Goal: Task Accomplishment & Management: Use online tool/utility

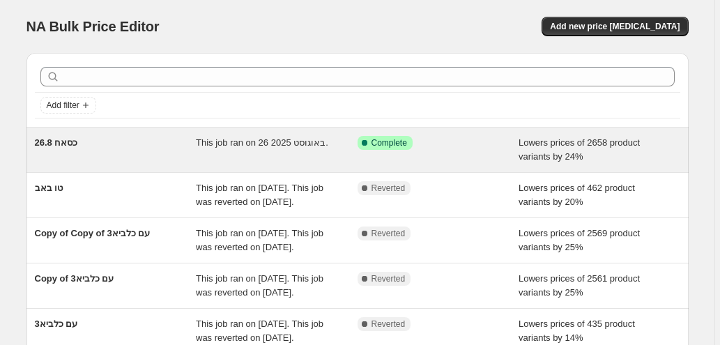
click at [496, 141] on div "Success Complete Complete" at bounding box center [428, 143] width 141 height 14
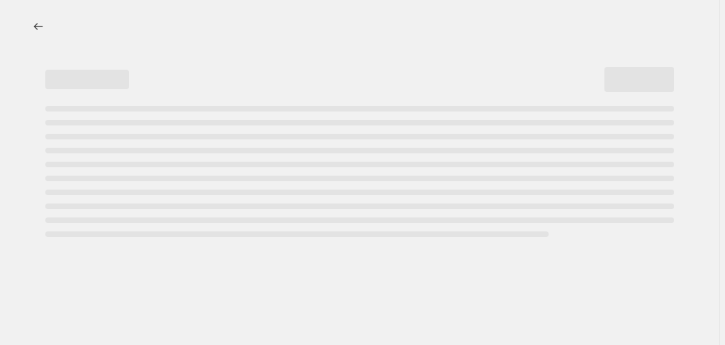
select select "percentage"
select select "no_change"
select select "collection"
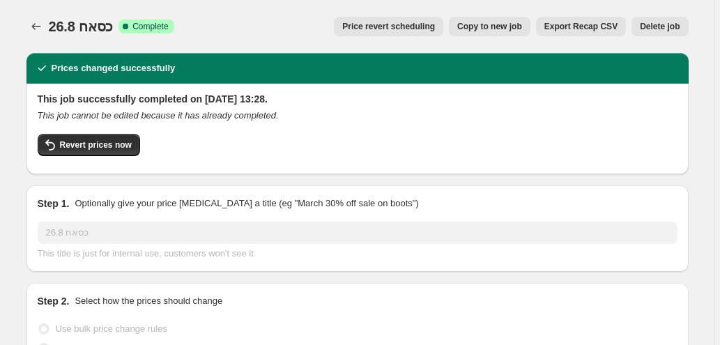
click at [495, 29] on span "Copy to new job" at bounding box center [489, 26] width 65 height 11
select select "percentage"
select select "no_change"
select select "collection"
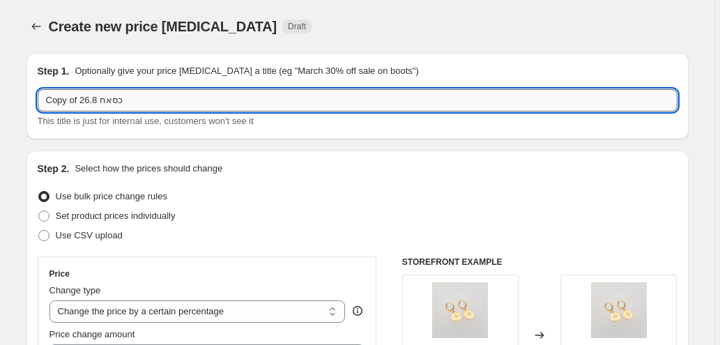
click at [199, 102] on input "Copy of כסאח 26.8" at bounding box center [358, 100] width 640 height 22
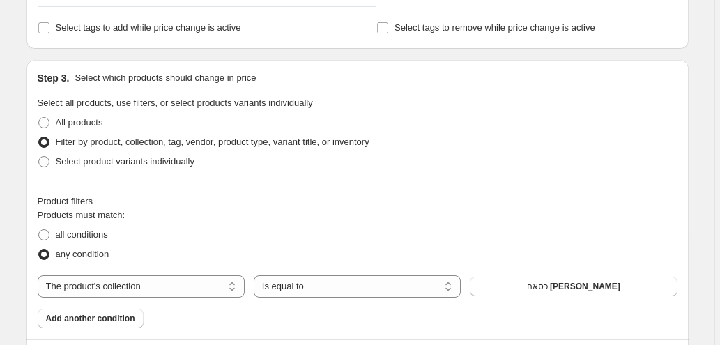
scroll to position [604, 0]
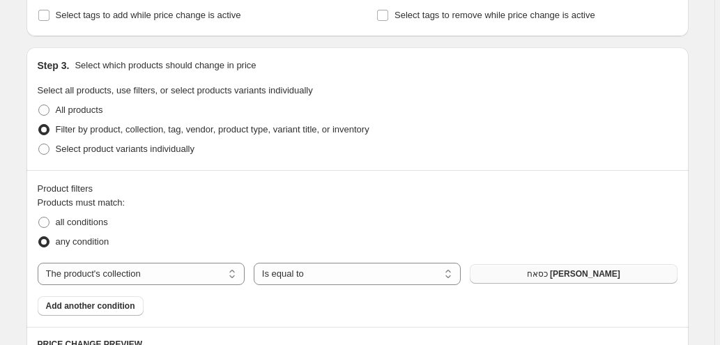
type input "מטפחות"
click at [571, 276] on span "כסאח [PERSON_NAME]" at bounding box center [573, 273] width 93 height 11
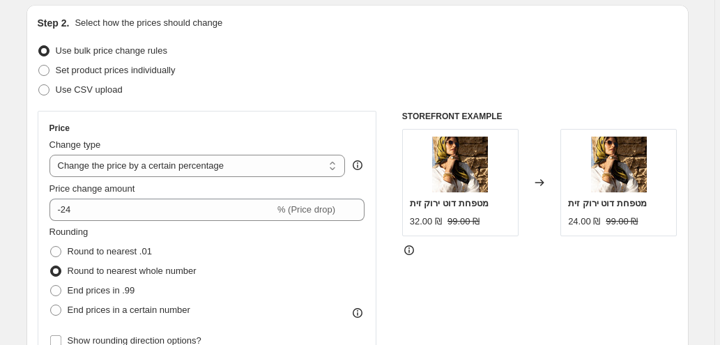
scroll to position [139, 0]
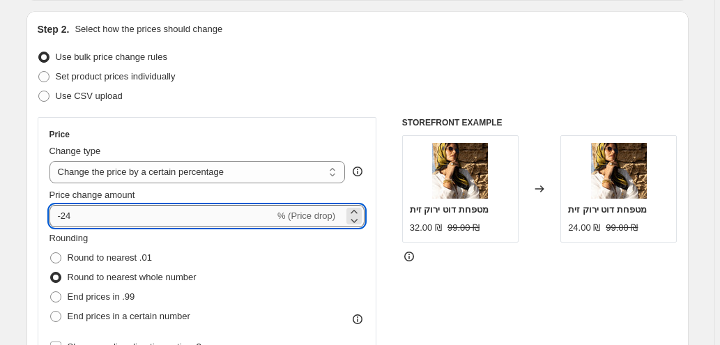
click at [146, 219] on input "-24" at bounding box center [161, 216] width 225 height 22
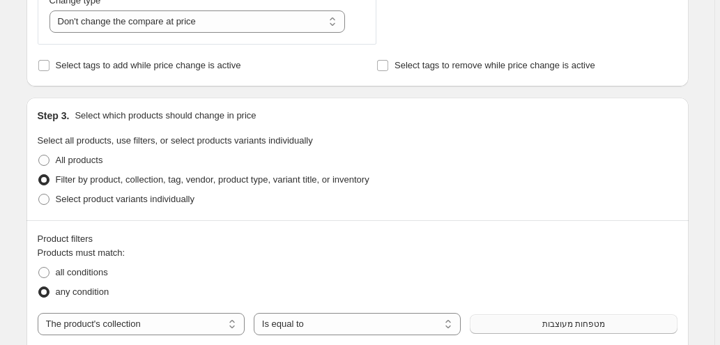
scroll to position [558, 0]
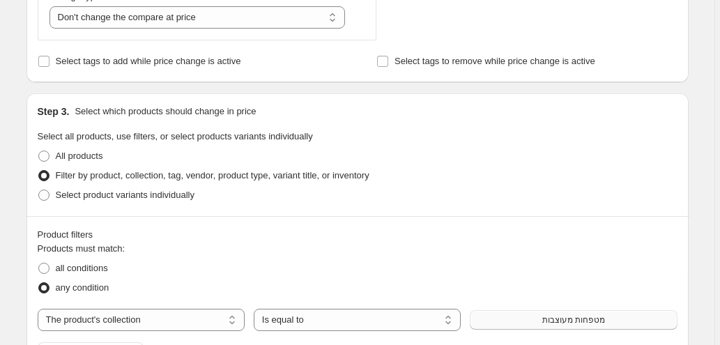
type input "-11"
click at [536, 323] on button "מטפחות מעוצבות" at bounding box center [573, 320] width 207 height 20
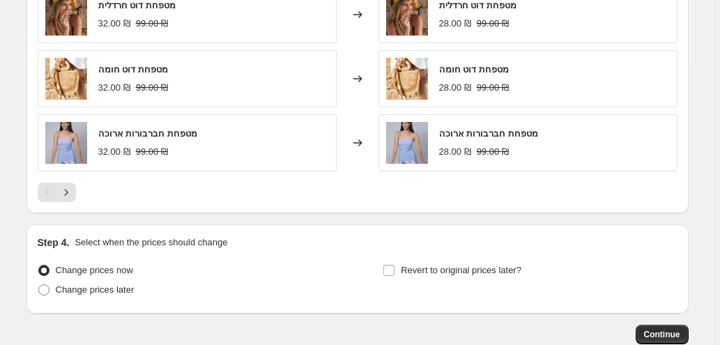
scroll to position [1202, 0]
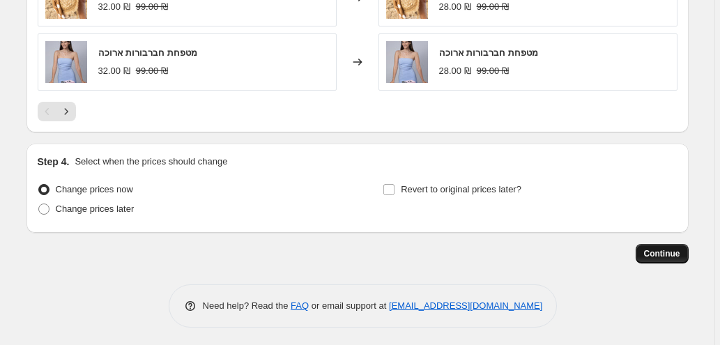
click at [669, 254] on span "Continue" at bounding box center [662, 253] width 36 height 11
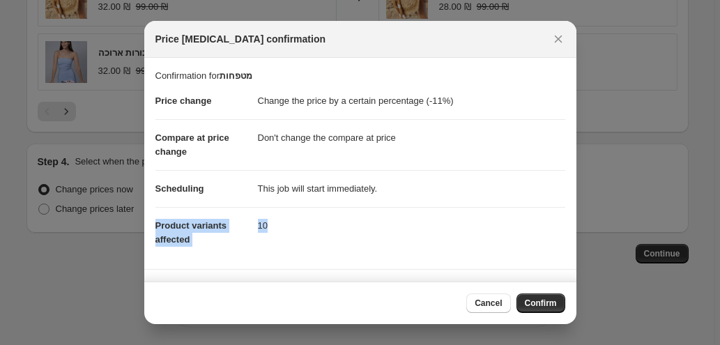
drag, startPoint x: 567, startPoint y: 188, endPoint x: 574, endPoint y: 178, distance: 12.6
click at [567, 233] on section "Confirmation for מטפחות Price change Change the price by a certain percentage (…" at bounding box center [360, 163] width 432 height 211
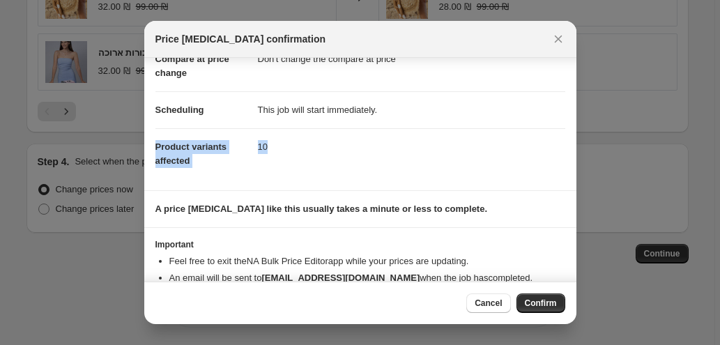
scroll to position [112, 0]
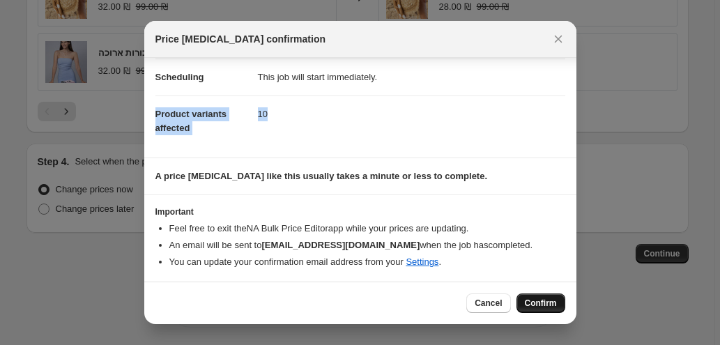
click at [551, 298] on span "Confirm" at bounding box center [541, 303] width 32 height 11
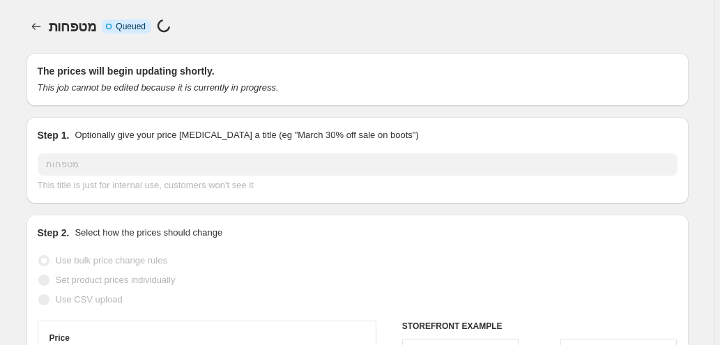
scroll to position [1202, 0]
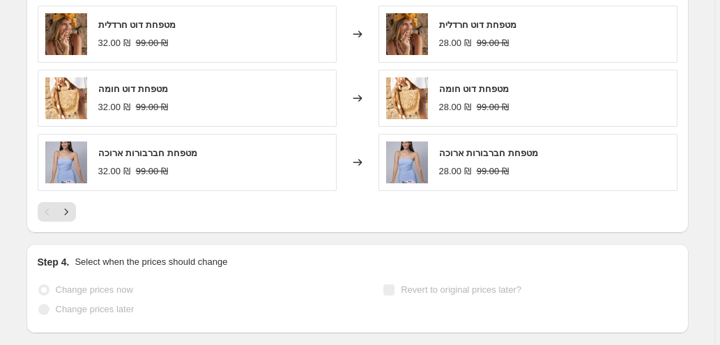
select select "percentage"
select select "no_change"
select select "collection"
